Goal: Task Accomplishment & Management: Manage account settings

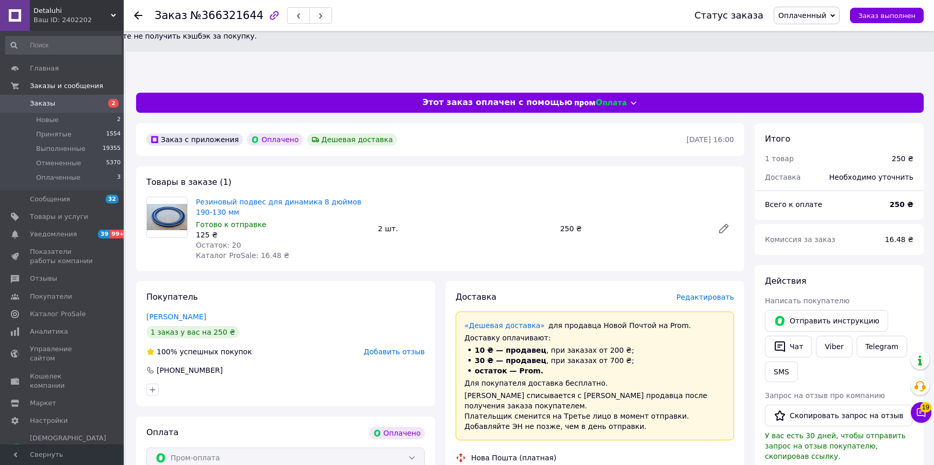
click at [826, 13] on span "Оплаченный" at bounding box center [802, 15] width 48 height 8
click at [805, 39] on li "Принят" at bounding box center [806, 35] width 65 height 15
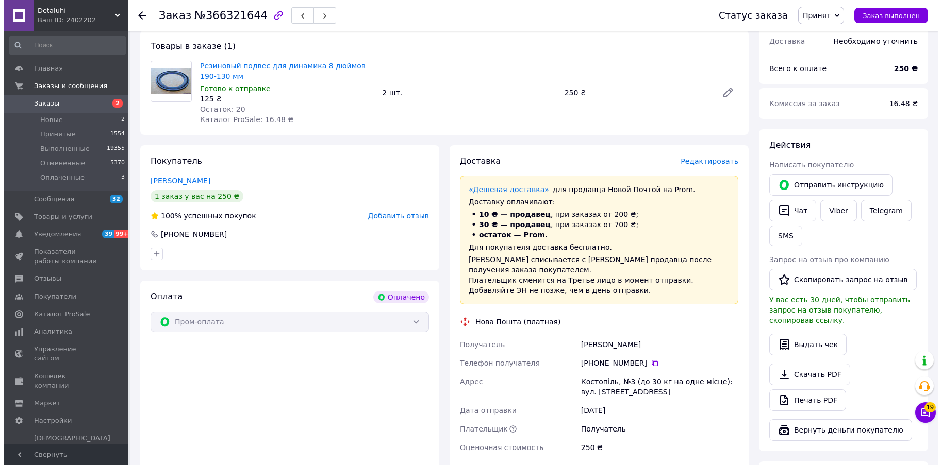
scroll to position [155, 0]
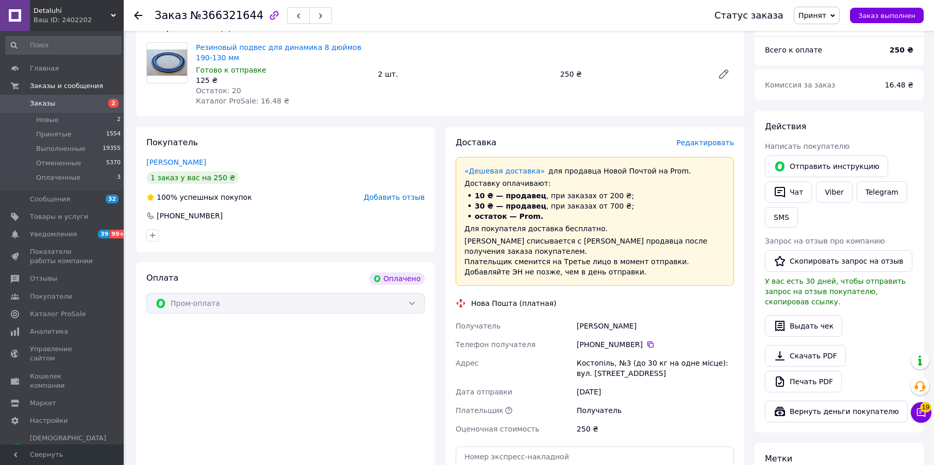
click at [712, 139] on span "Редактировать" at bounding box center [705, 143] width 58 height 8
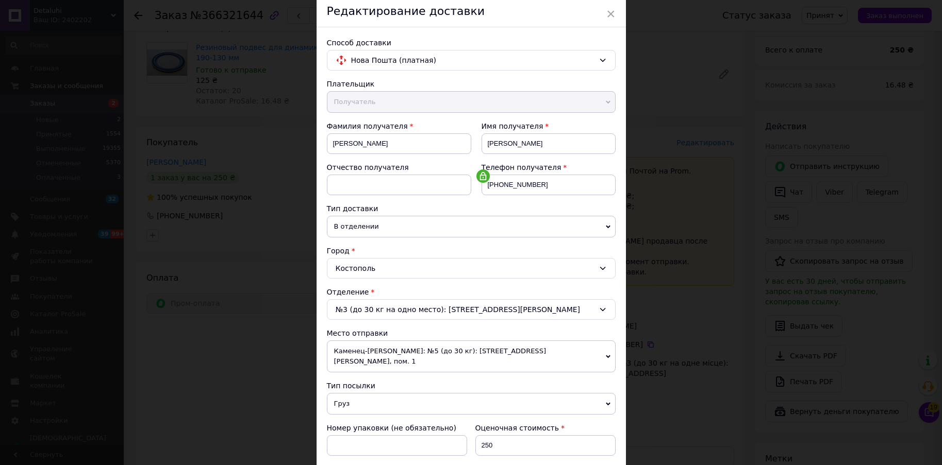
scroll to position [103, 0]
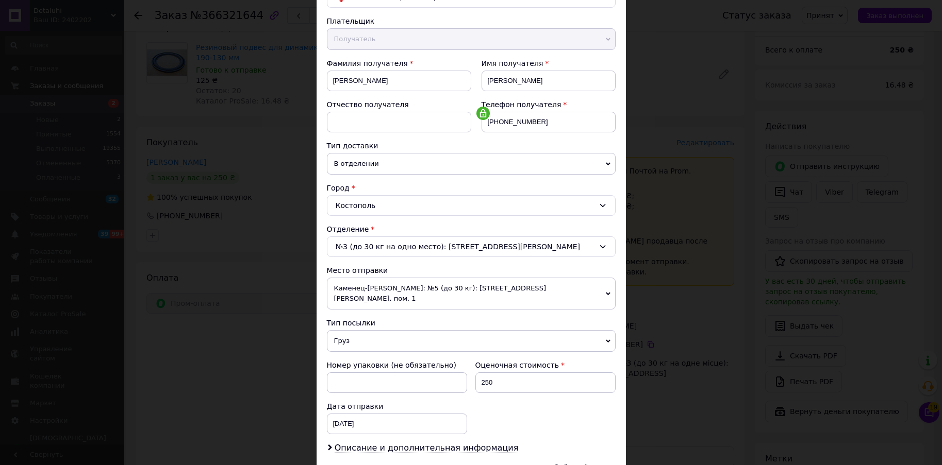
click at [355, 333] on span "Груз" at bounding box center [471, 341] width 289 height 22
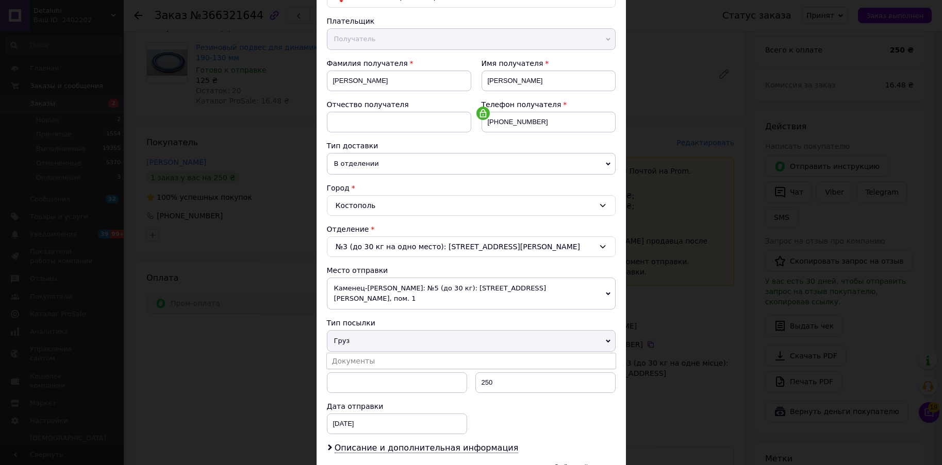
click at [353, 354] on li "Документы" at bounding box center [471, 361] width 289 height 15
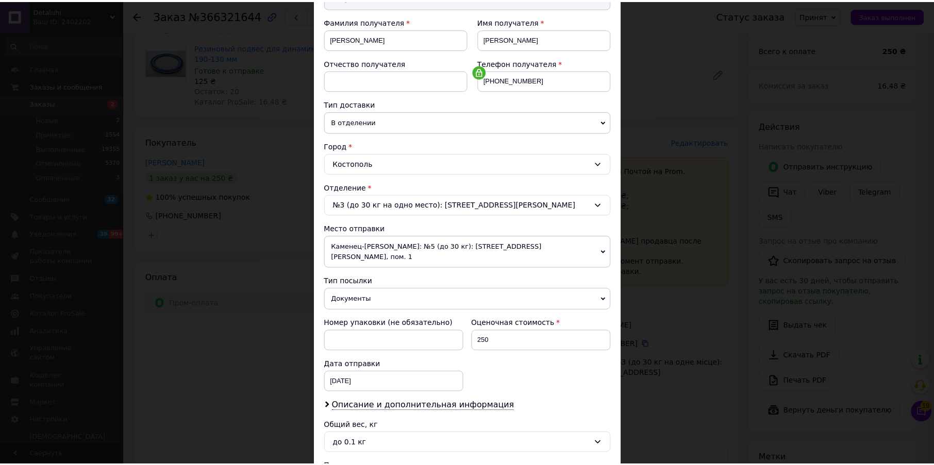
scroll to position [229, 0]
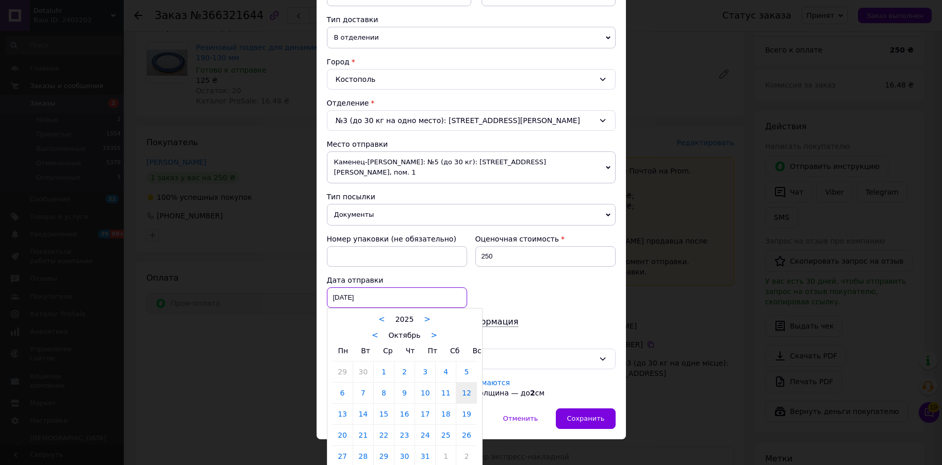
click at [376, 290] on div "[DATE] < 2025 > < Октябрь > Пн Вт Ср Чт Пт Сб Вс 29 30 1 2 3 4 5 6 7 8 9 10 11 …" at bounding box center [397, 298] width 140 height 21
click at [337, 405] on link "13" at bounding box center [342, 414] width 20 height 21
type input "[DATE]"
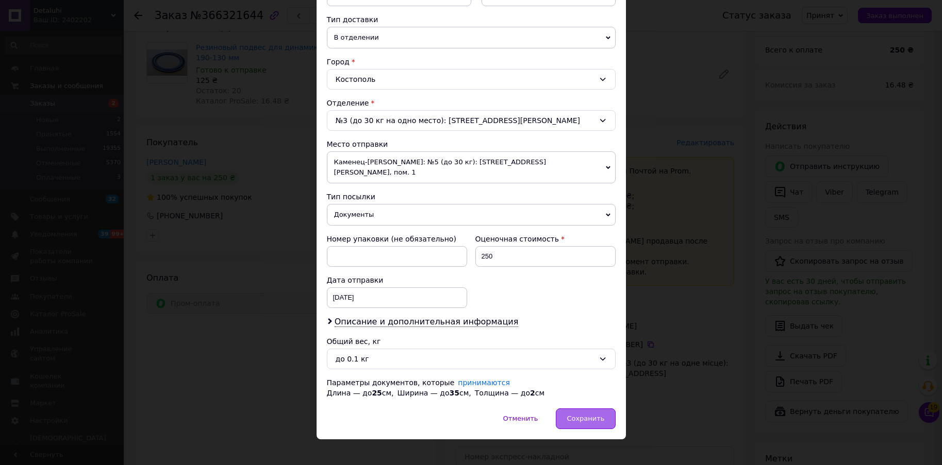
click at [580, 415] on span "Сохранить" at bounding box center [585, 419] width 38 height 8
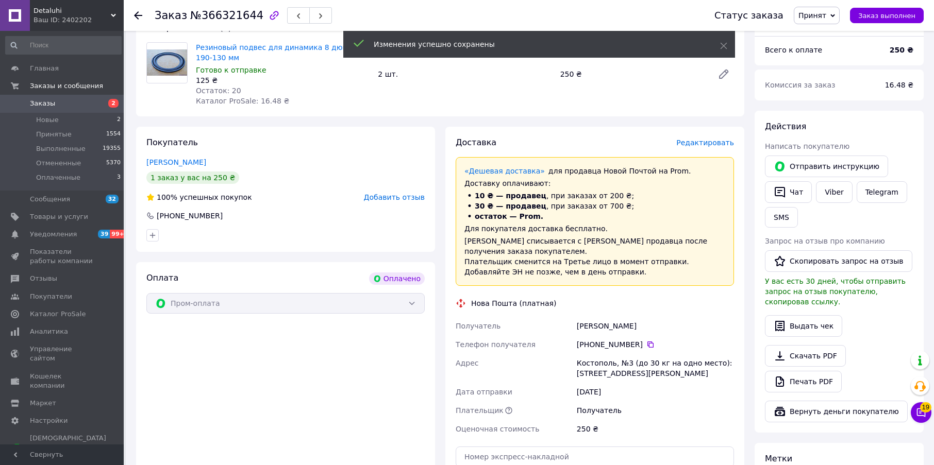
scroll to position [206, 0]
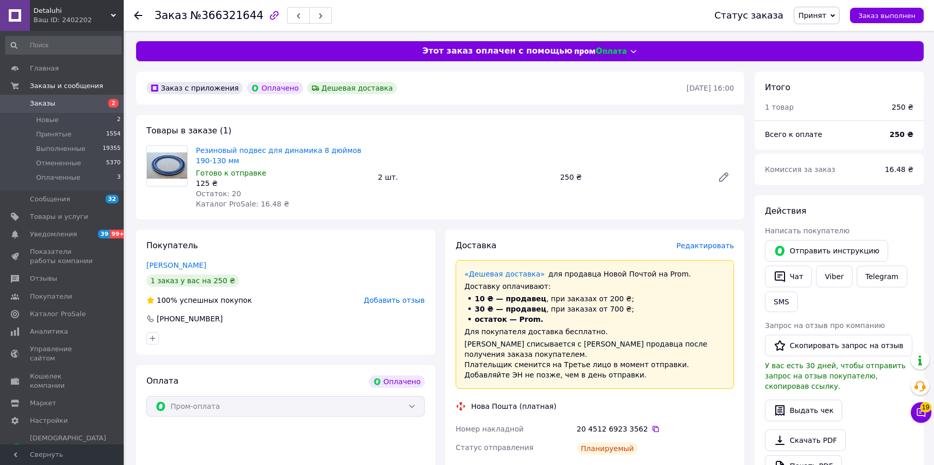
scroll to position [0, 0]
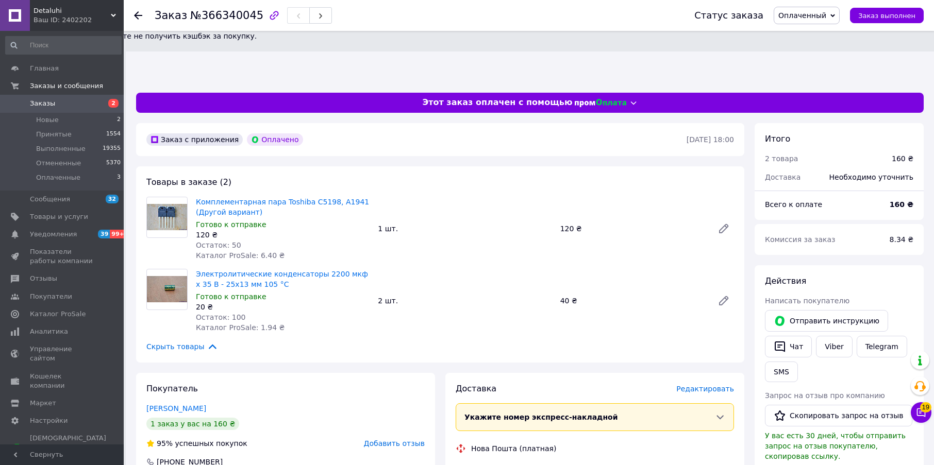
click at [825, 14] on span "Оплаченный" at bounding box center [802, 15] width 48 height 8
click at [810, 34] on li "Принят" at bounding box center [806, 35] width 65 height 15
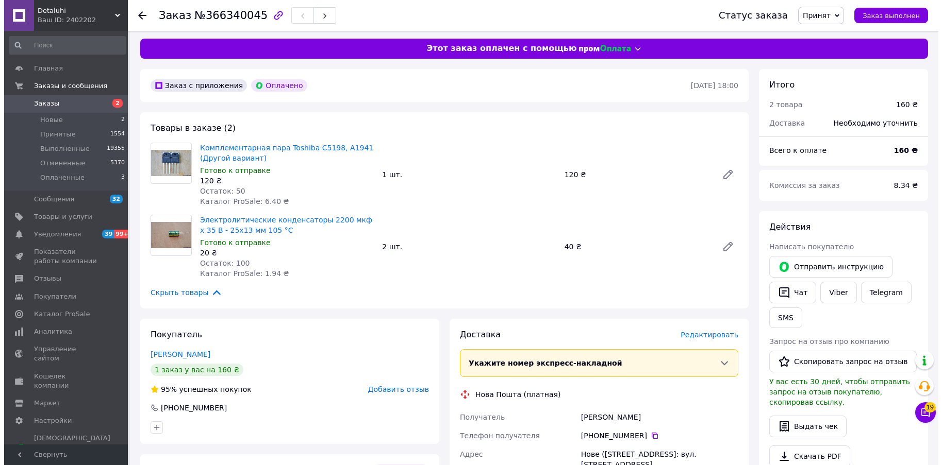
scroll to position [103, 0]
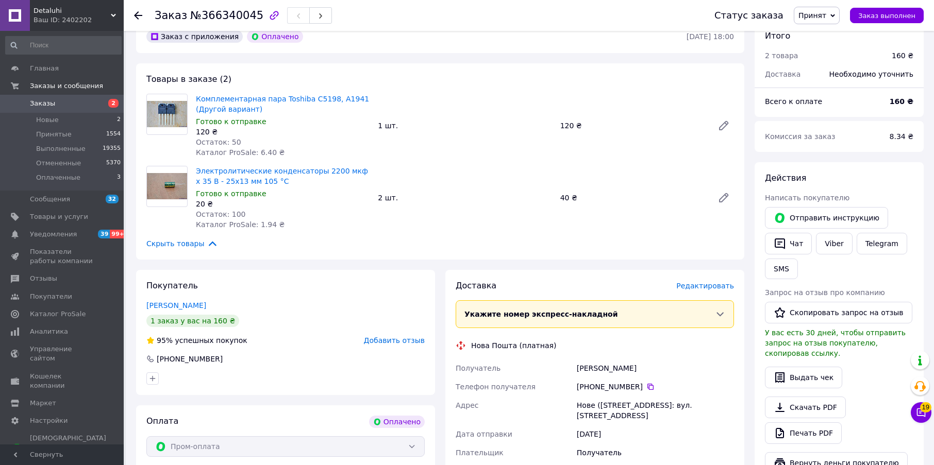
click at [724, 282] on span "Редактировать" at bounding box center [705, 286] width 58 height 8
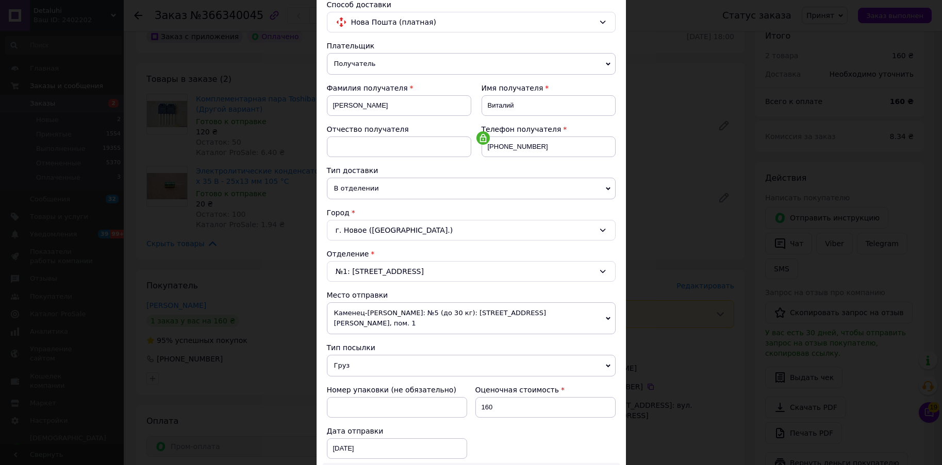
scroll to position [206, 0]
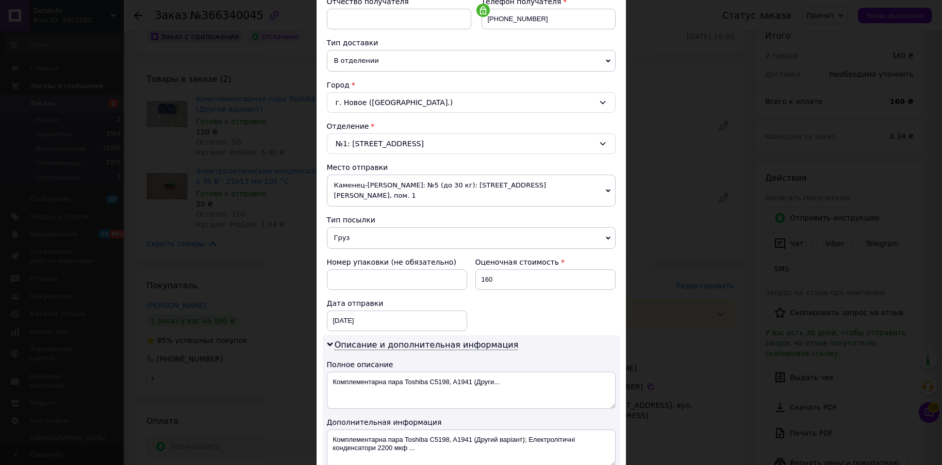
click at [348, 230] on span "Груз" at bounding box center [471, 238] width 289 height 22
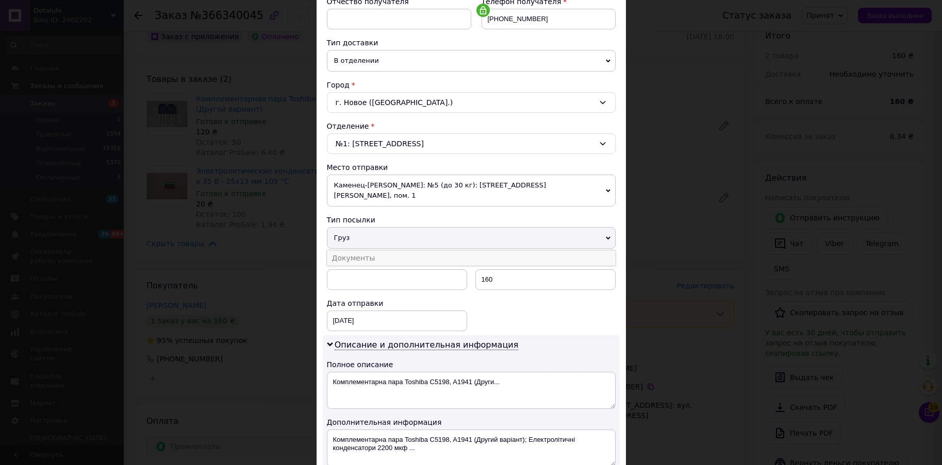
click at [345, 251] on li "Документы" at bounding box center [471, 258] width 289 height 15
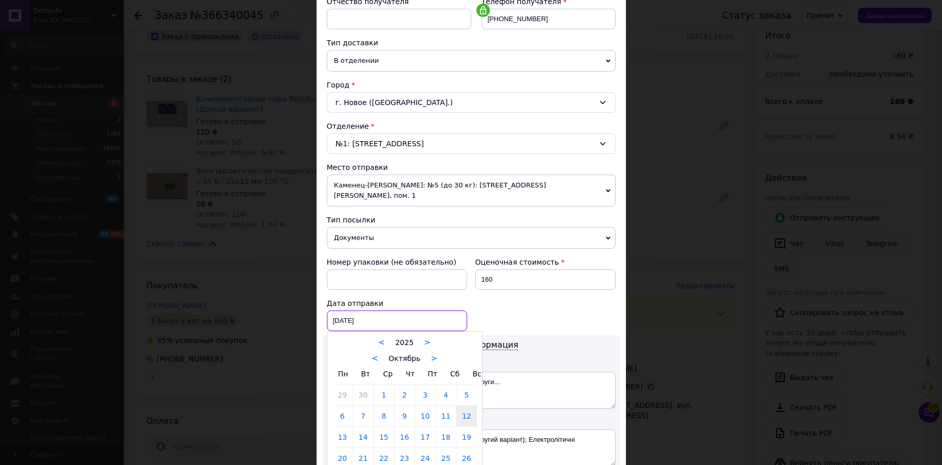
click at [401, 311] on div "[DATE] < 2025 > < Октябрь > Пн Вт Ср Чт Пт Сб Вс 29 30 1 2 3 4 5 6 7 8 9 10 11 …" at bounding box center [397, 321] width 140 height 21
click at [341, 429] on link "13" at bounding box center [342, 437] width 20 height 21
type input "[DATE]"
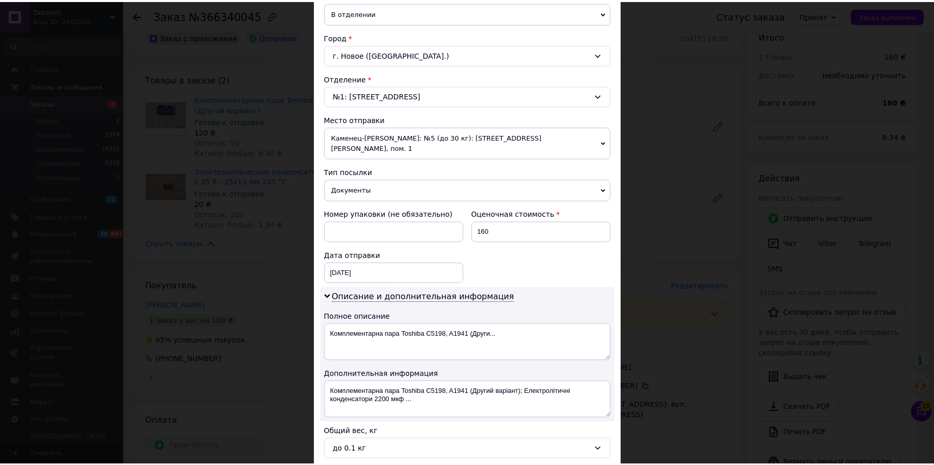
scroll to position [309, 0]
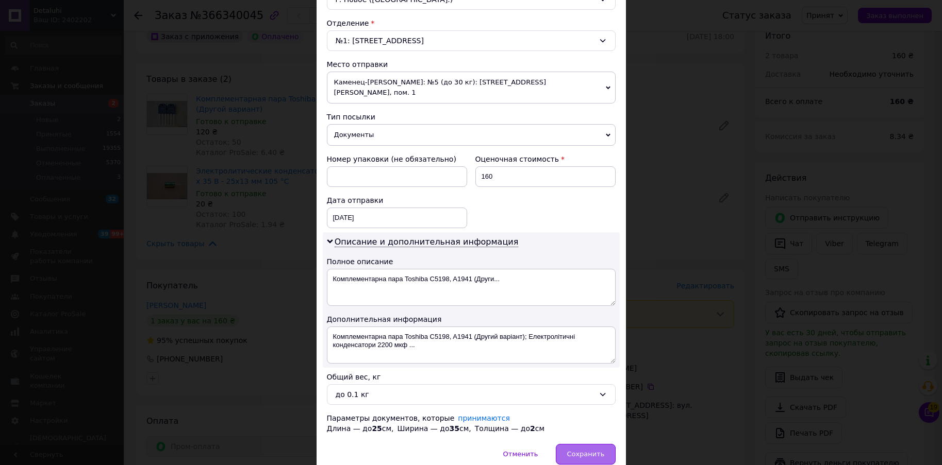
click at [593, 450] on span "Сохранить" at bounding box center [585, 454] width 38 height 8
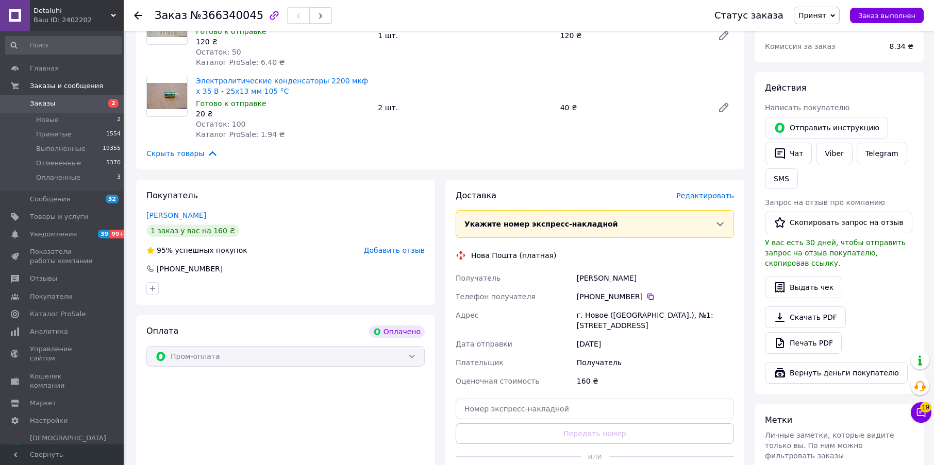
scroll to position [206, 0]
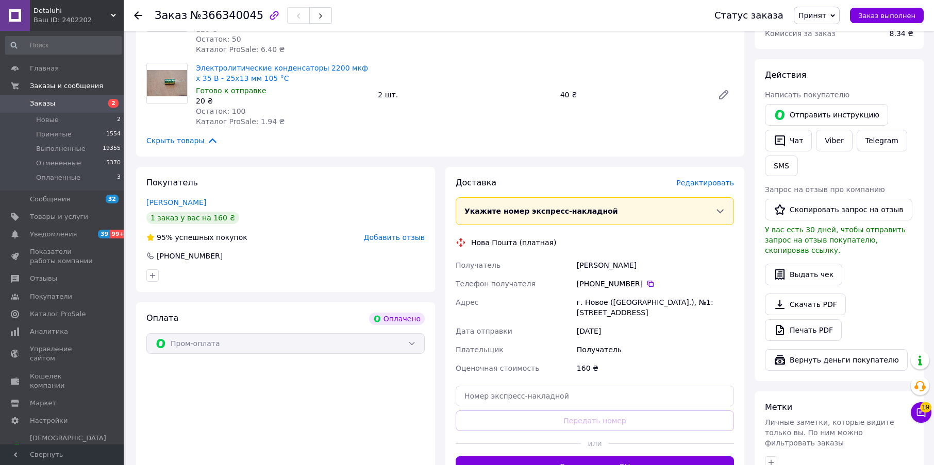
click at [571, 457] on button "Сгенерировать ЭН" at bounding box center [595, 467] width 278 height 21
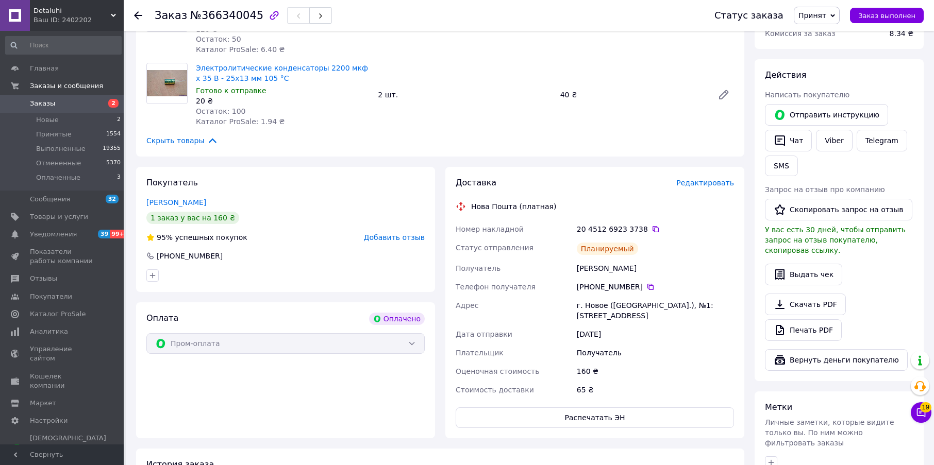
scroll to position [0, 0]
